Goal: Information Seeking & Learning: Understand process/instructions

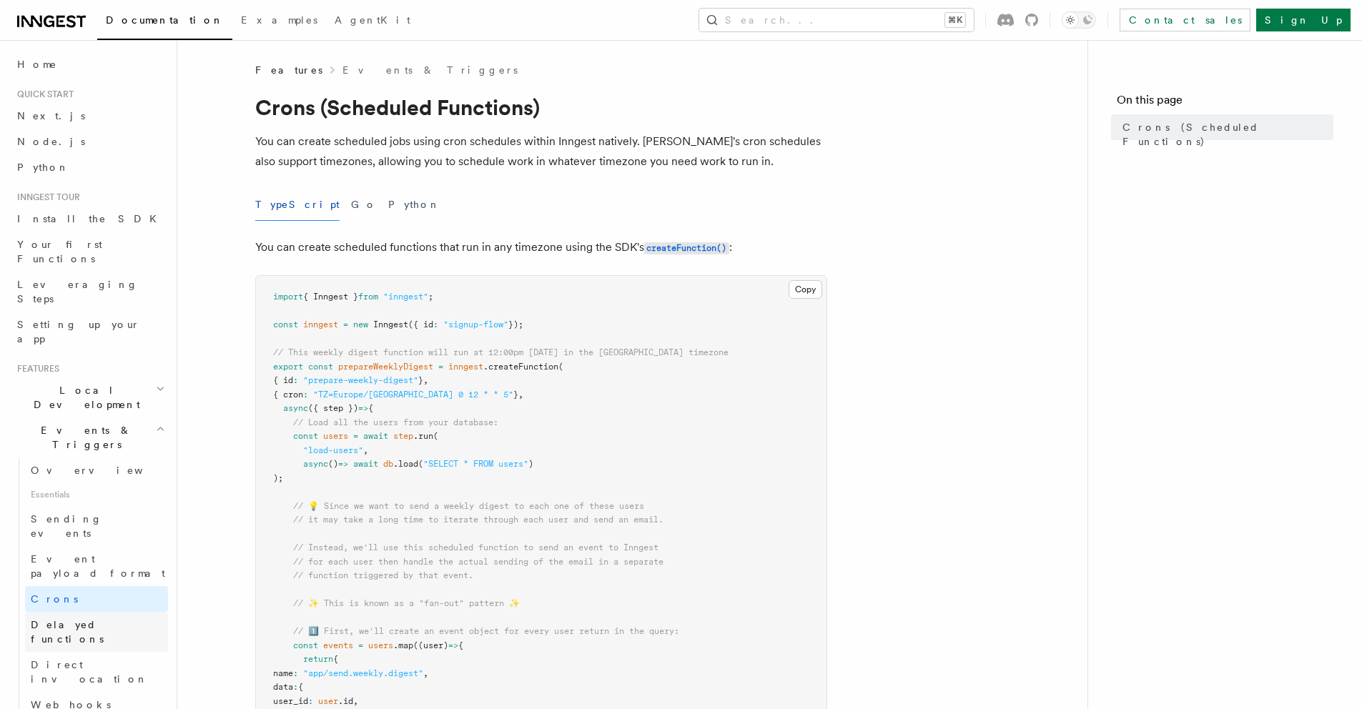
click at [74, 619] on span "Delayed functions" at bounding box center [67, 632] width 73 height 26
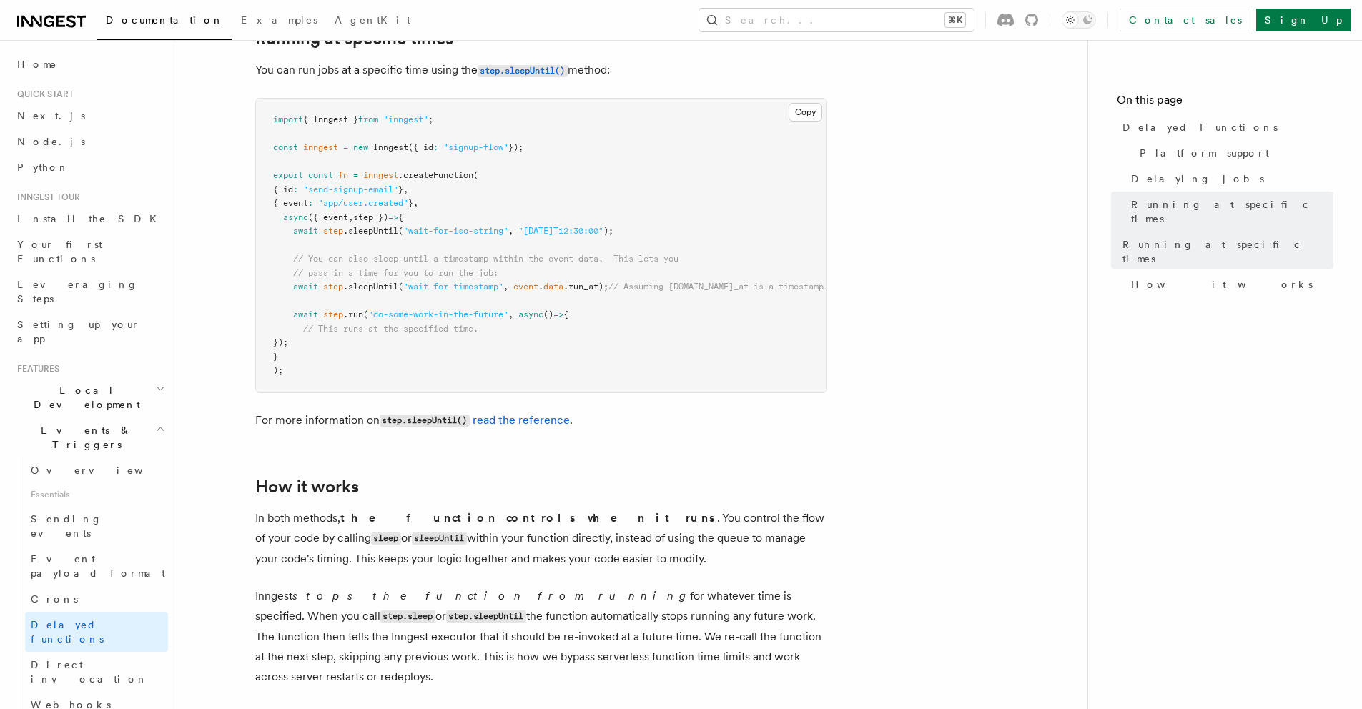
scroll to position [896, 0]
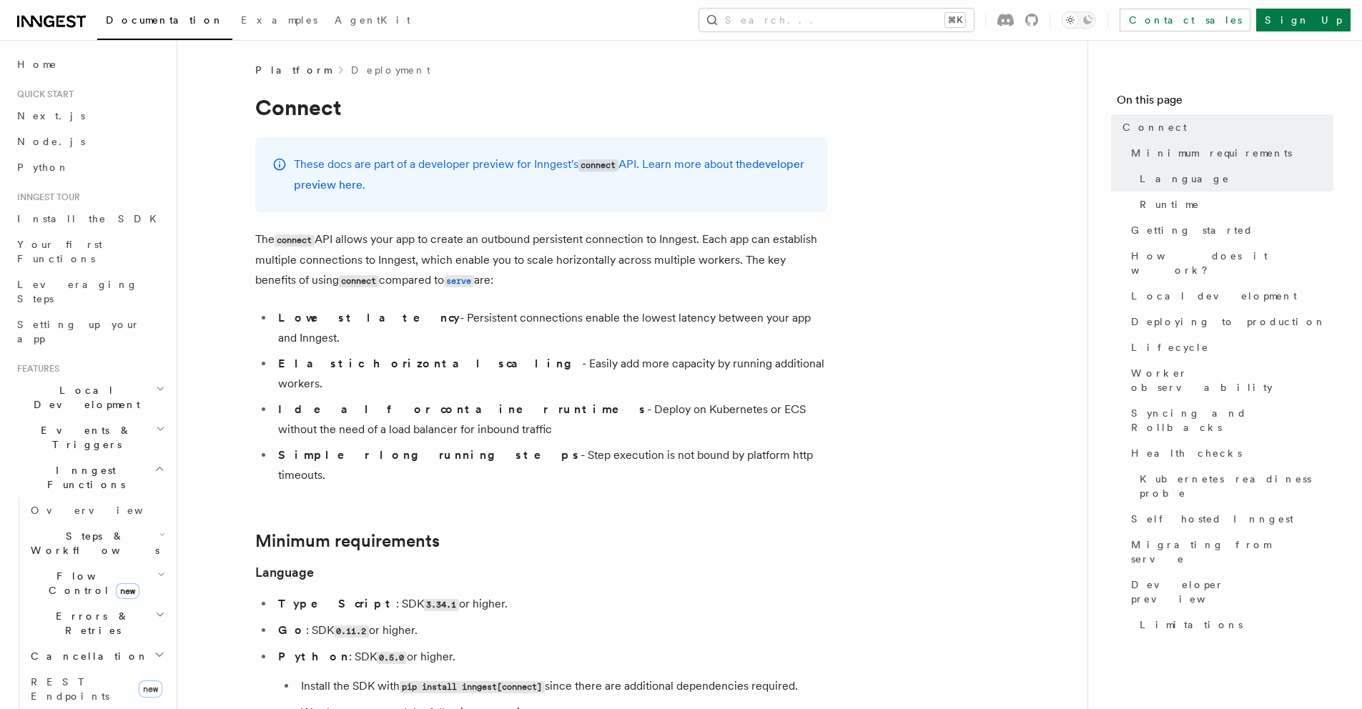
click at [71, 13] on icon at bounding box center [51, 21] width 69 height 17
